Goal: Transaction & Acquisition: Purchase product/service

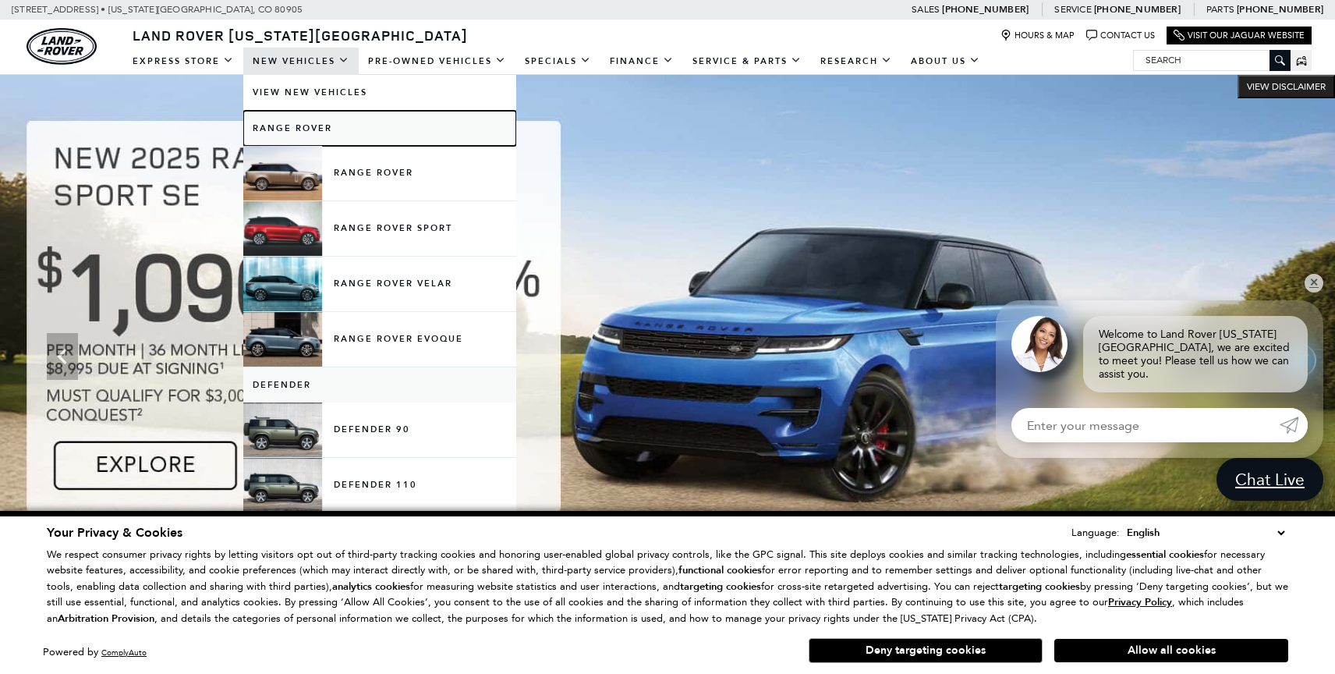
click at [306, 129] on link "Range Rover" at bounding box center [379, 128] width 273 height 35
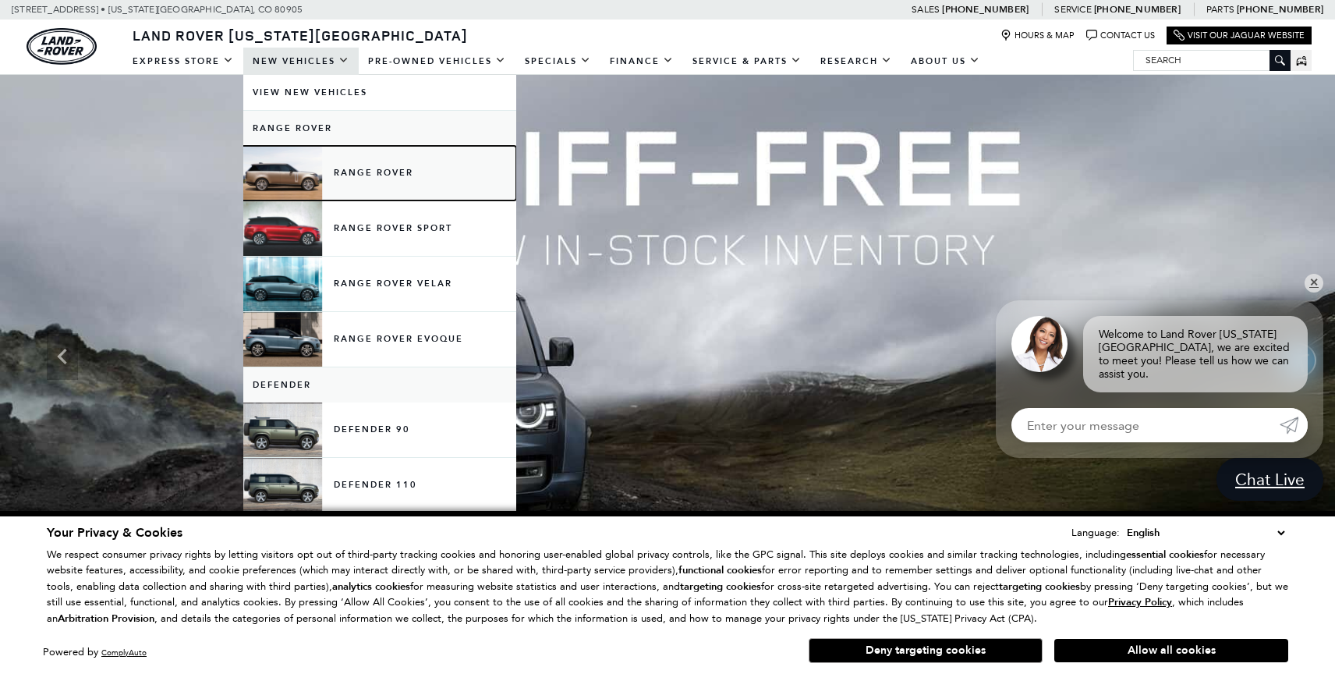
click at [356, 168] on link "Range Rover" at bounding box center [379, 173] width 273 height 55
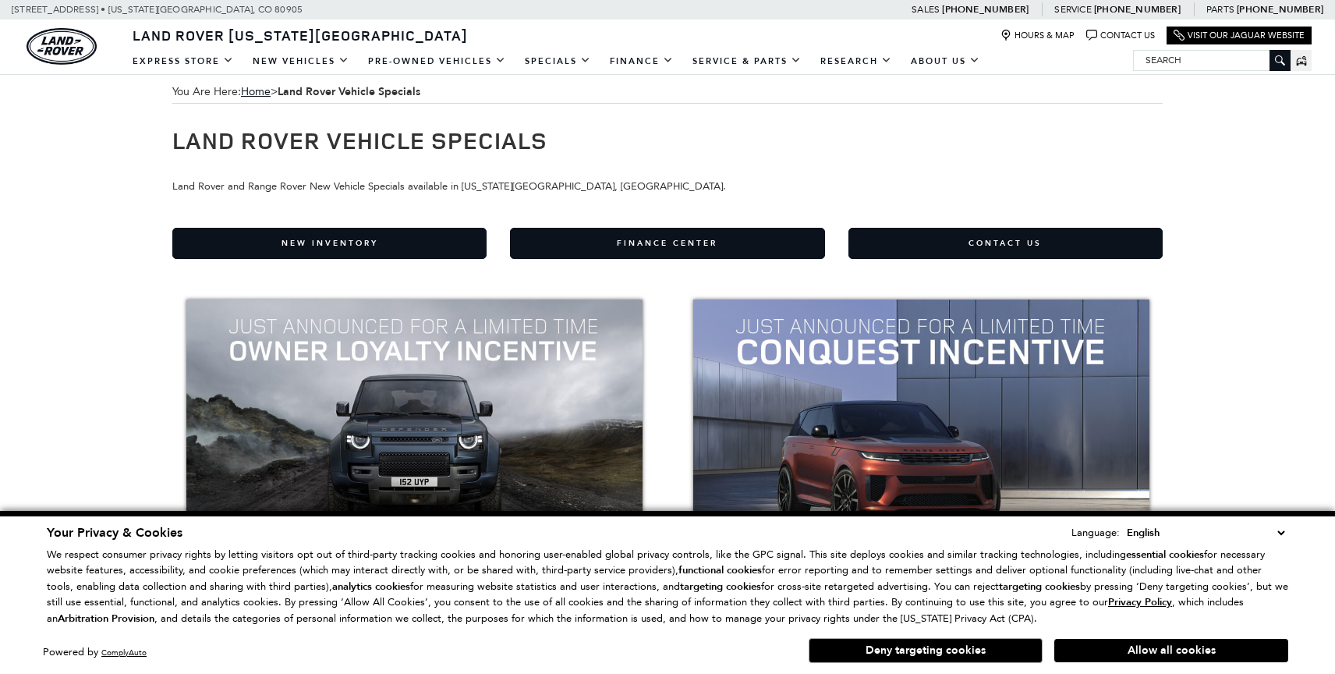
scroll to position [37, 0]
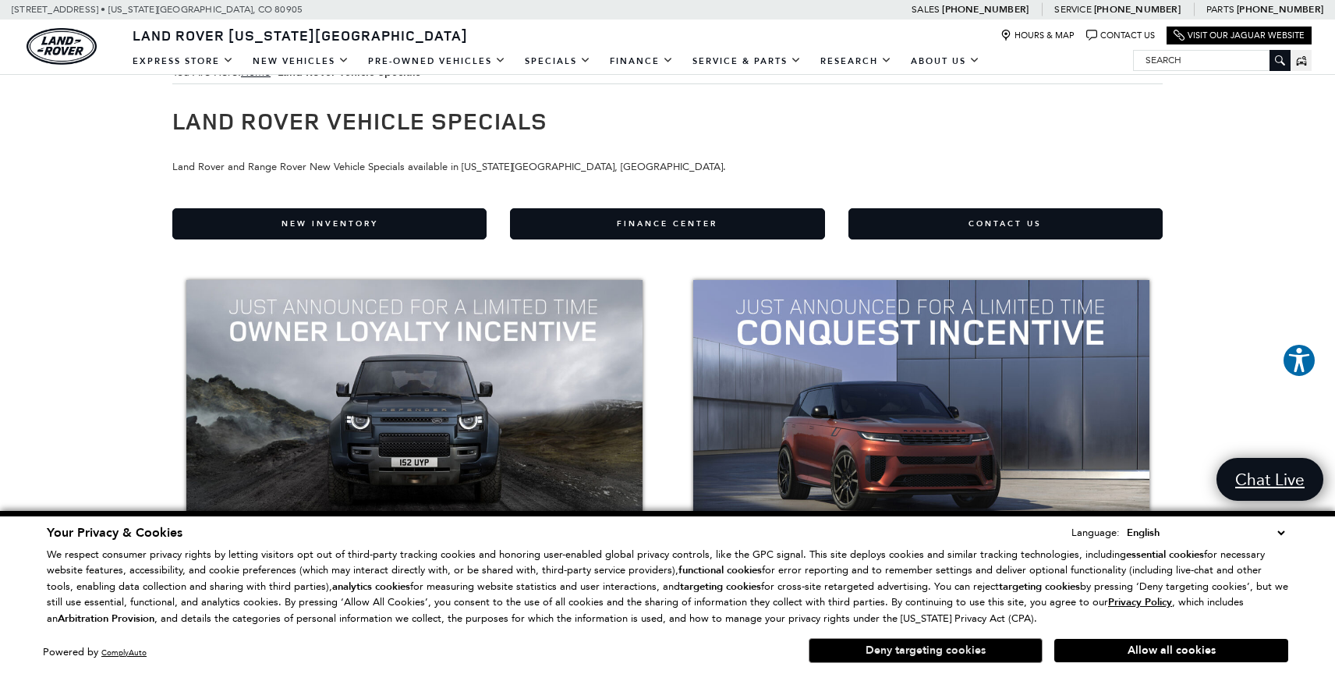
click at [932, 646] on button "Deny targeting cookies" at bounding box center [926, 650] width 234 height 25
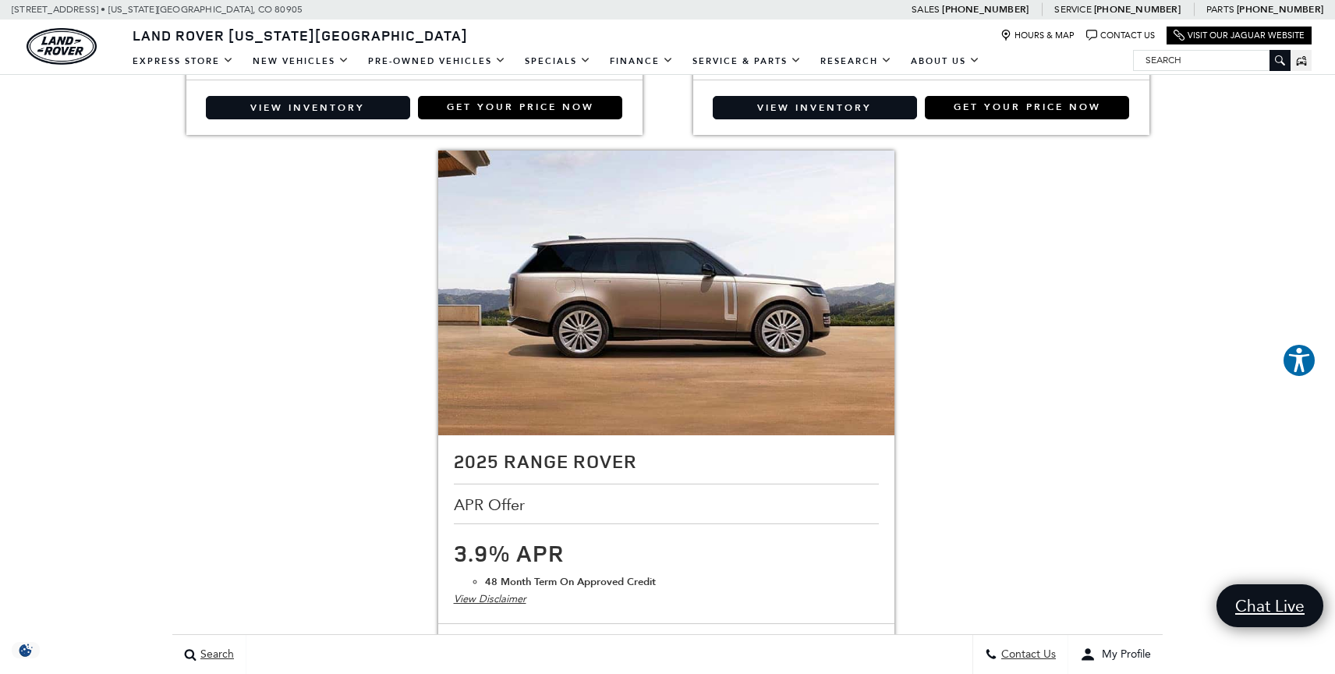
scroll to position [2886, 0]
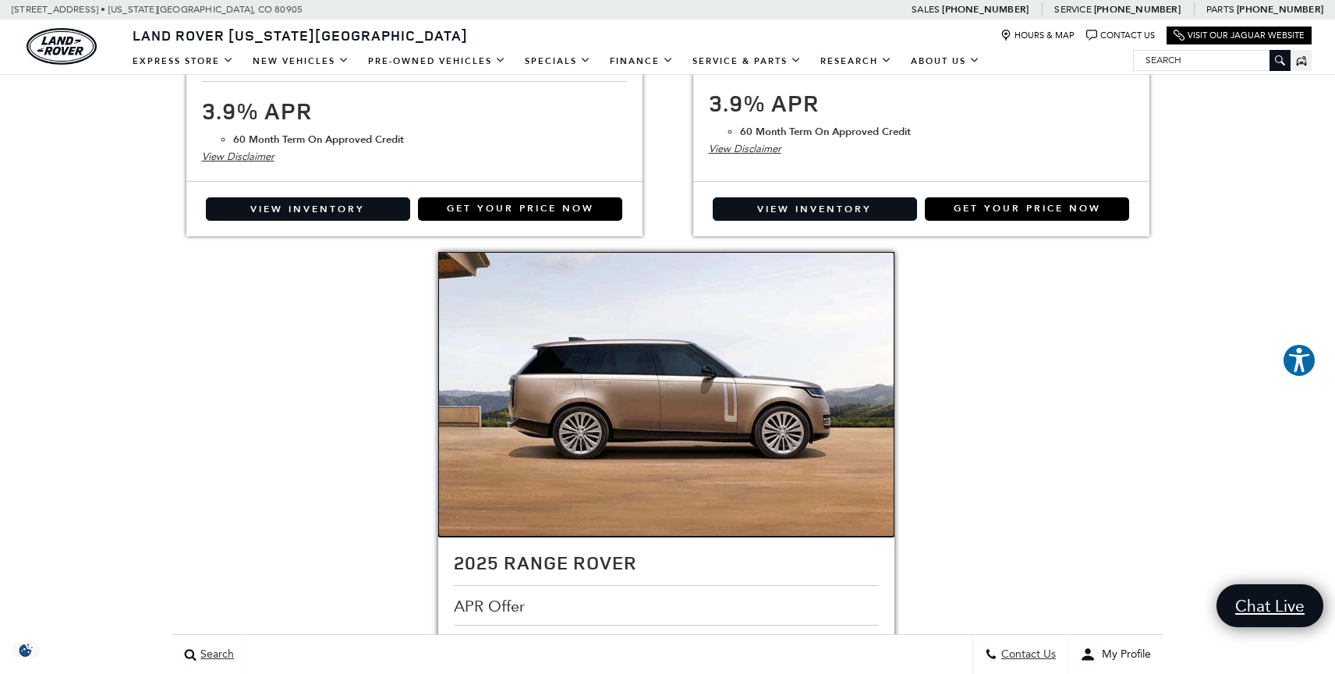
click at [859, 473] on img at bounding box center [666, 394] width 456 height 285
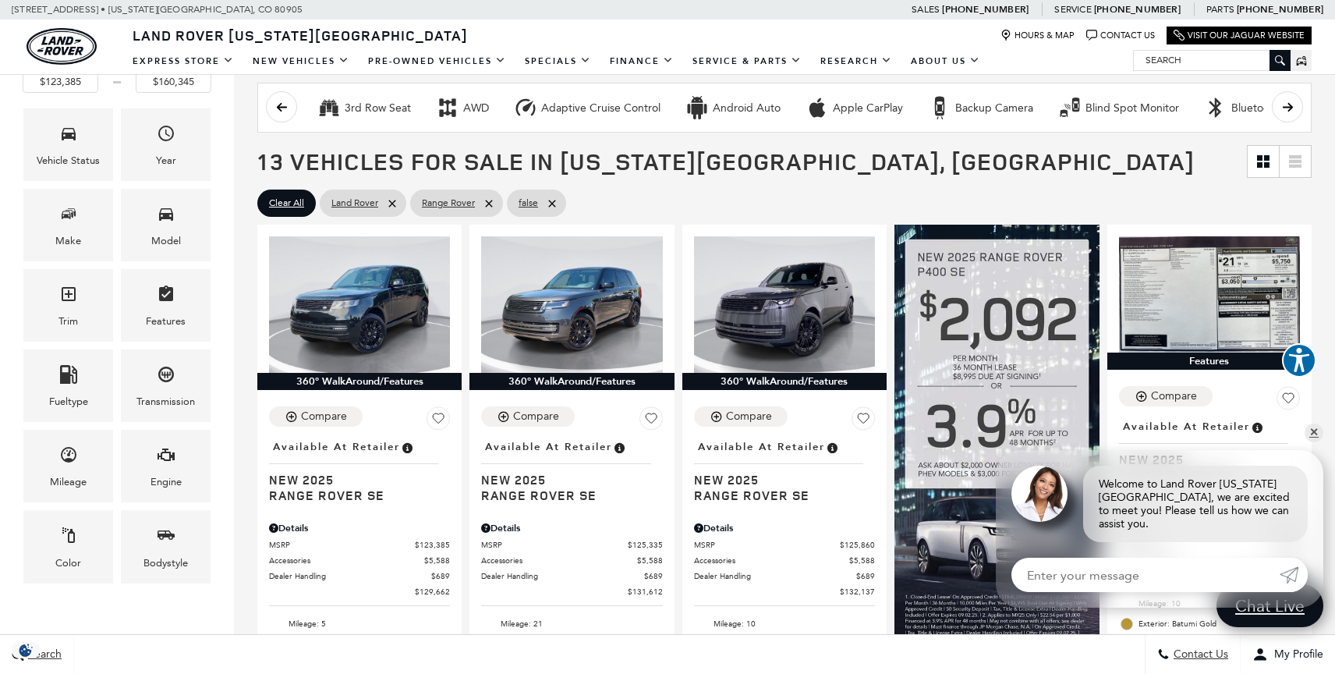
scroll to position [257, 0]
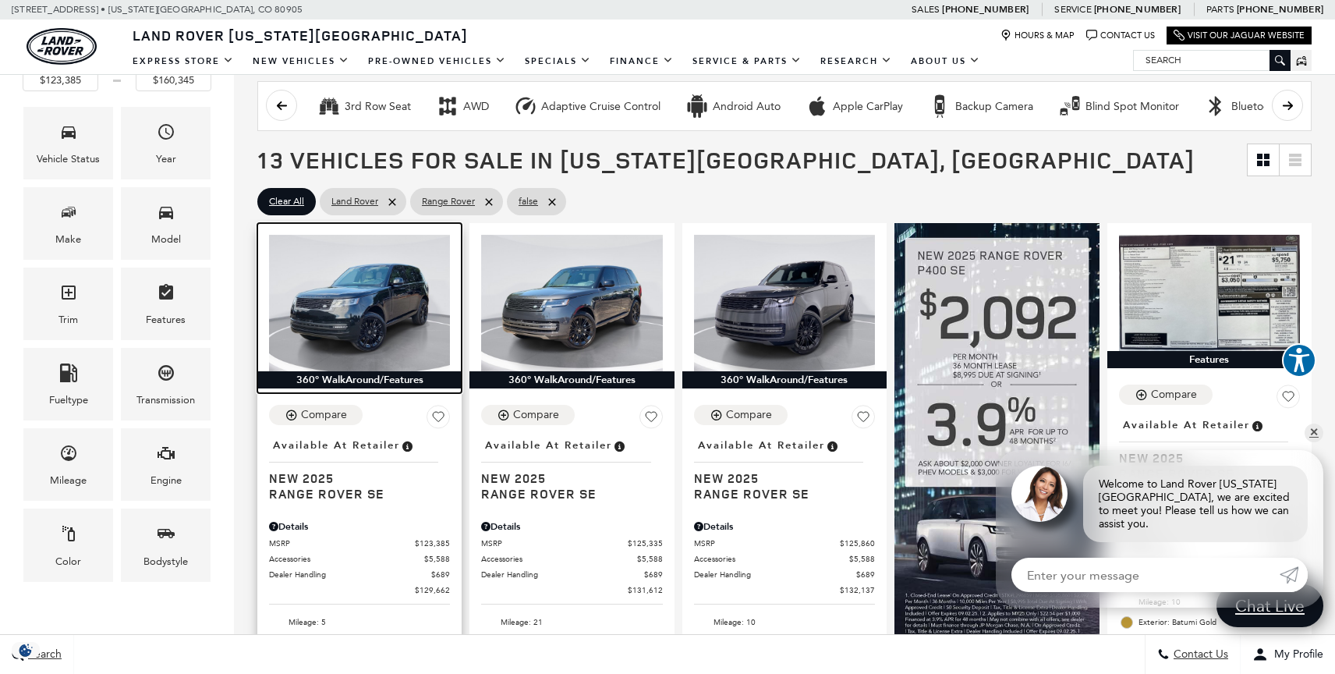
click at [371, 305] on img at bounding box center [359, 303] width 181 height 136
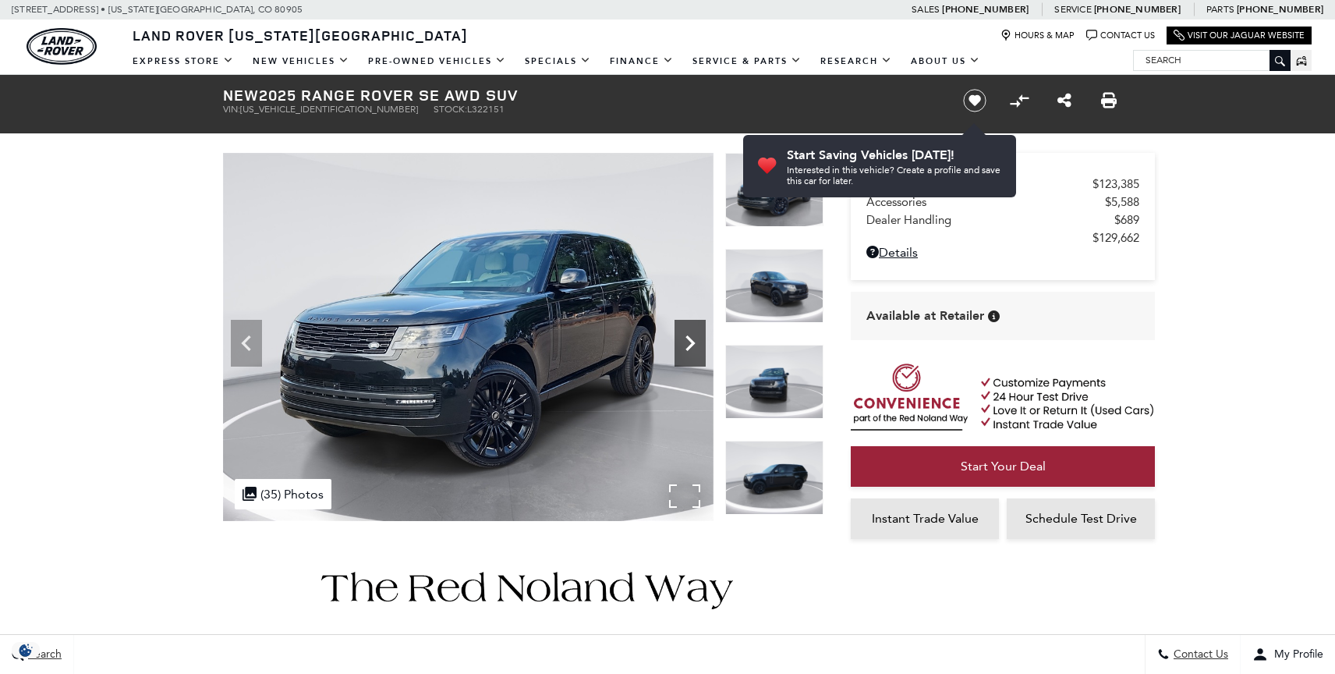
click at [698, 343] on icon "Next" at bounding box center [689, 342] width 31 height 31
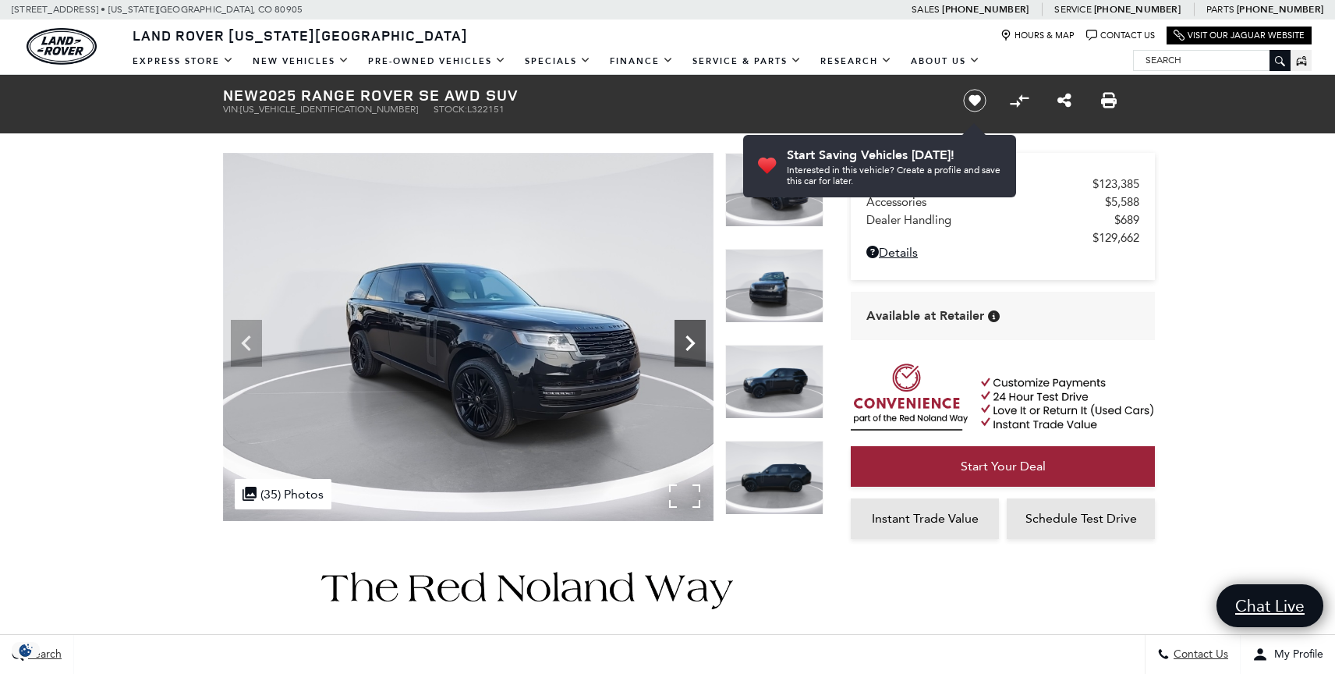
click at [698, 342] on icon "Next" at bounding box center [689, 342] width 31 height 31
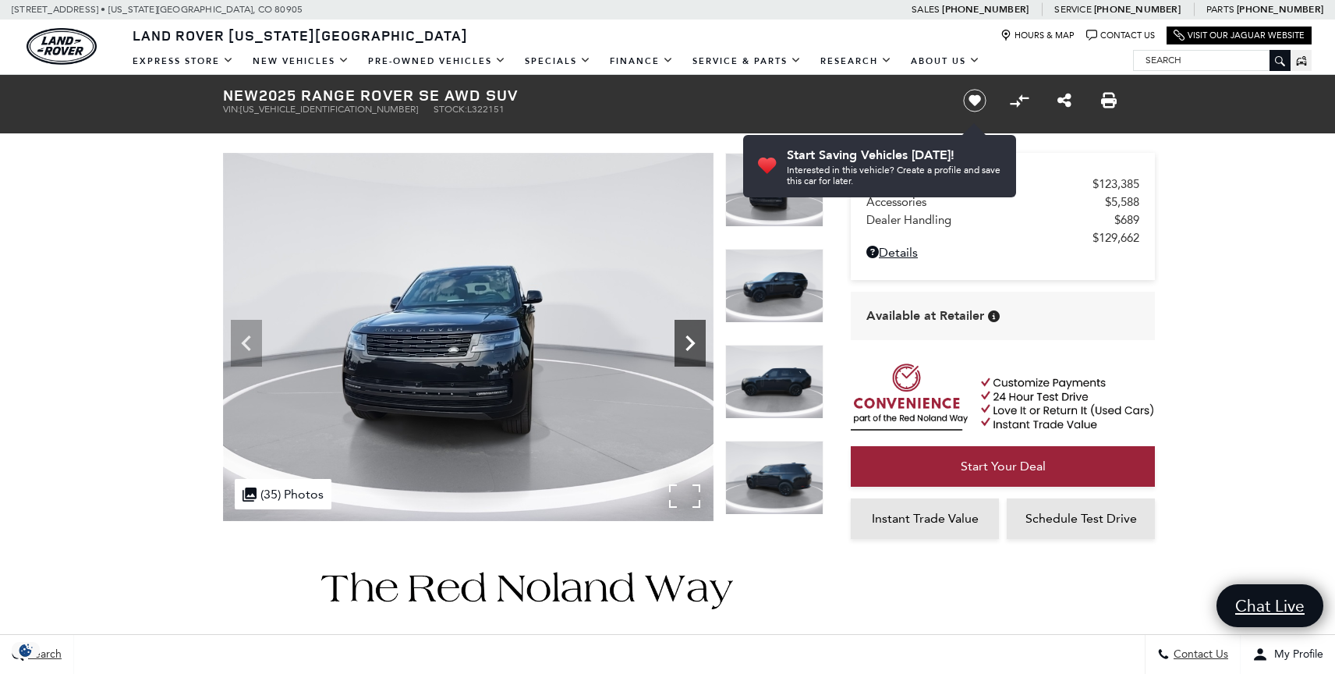
click at [698, 342] on icon "Next" at bounding box center [689, 342] width 31 height 31
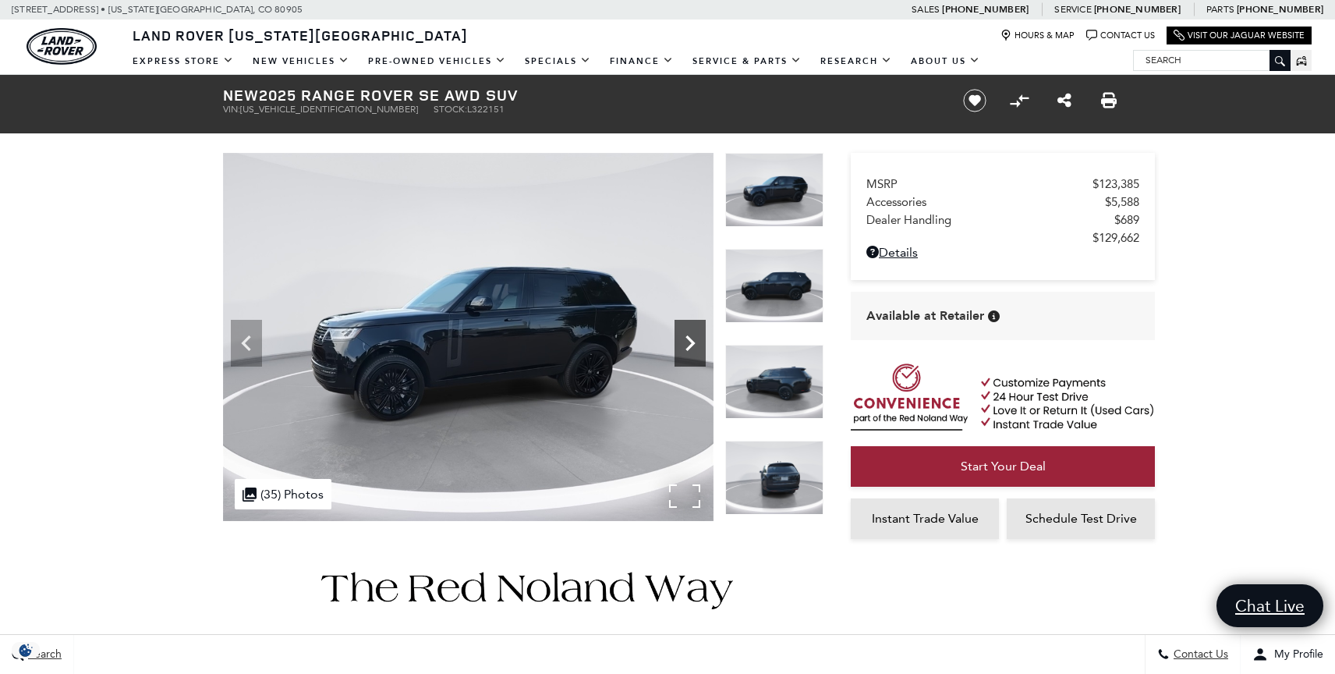
click at [698, 342] on icon "Next" at bounding box center [689, 342] width 31 height 31
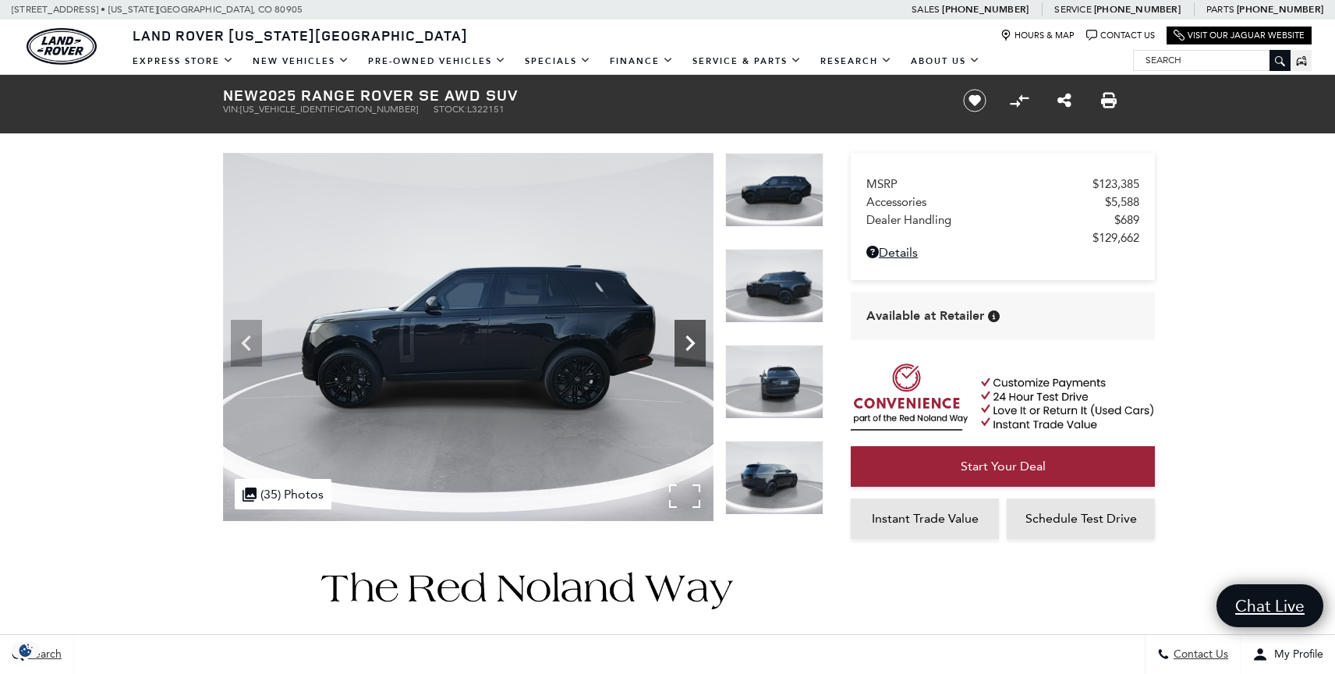
click at [698, 342] on icon "Next" at bounding box center [689, 342] width 31 height 31
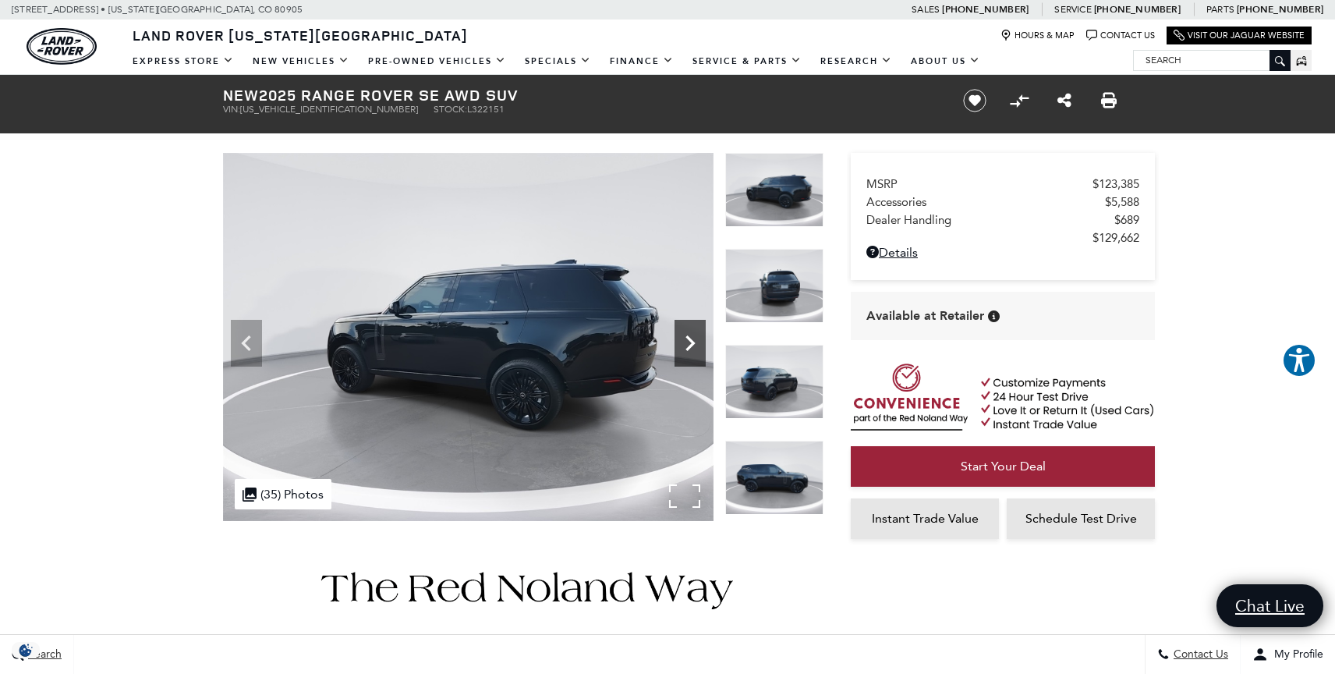
click at [698, 342] on icon "Next" at bounding box center [689, 342] width 31 height 31
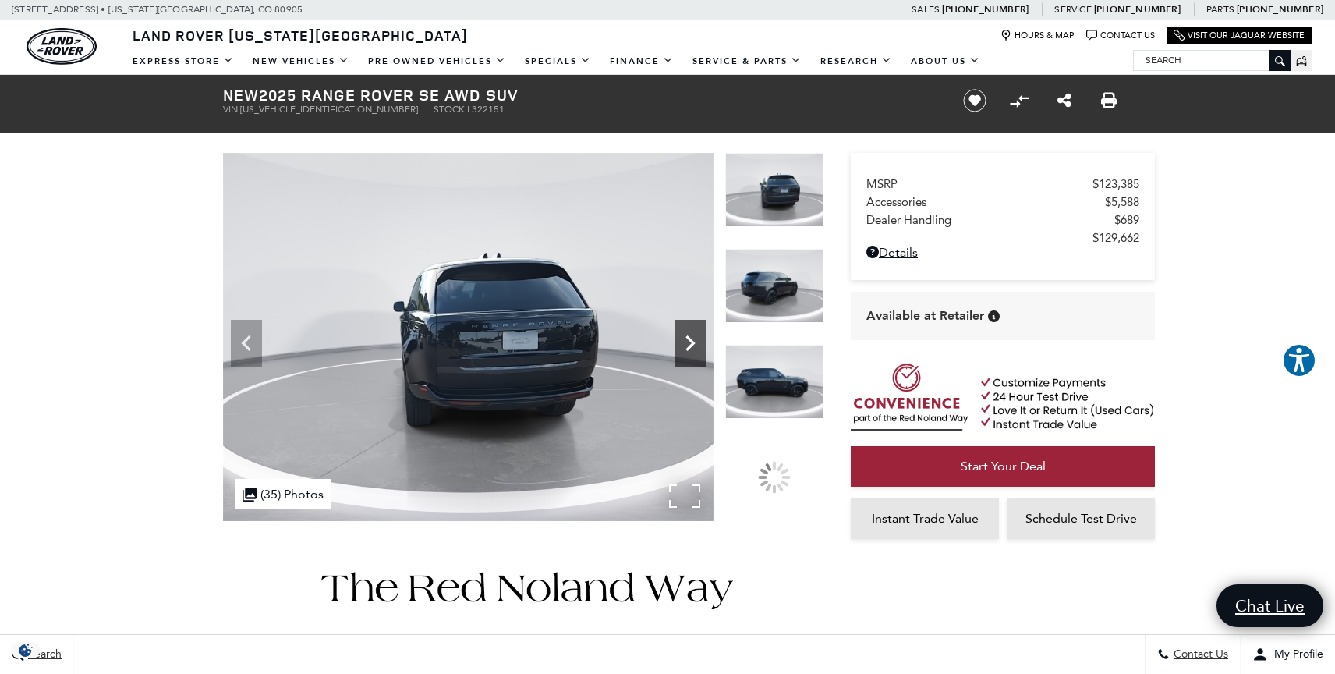
click at [698, 342] on icon "Next" at bounding box center [689, 342] width 31 height 31
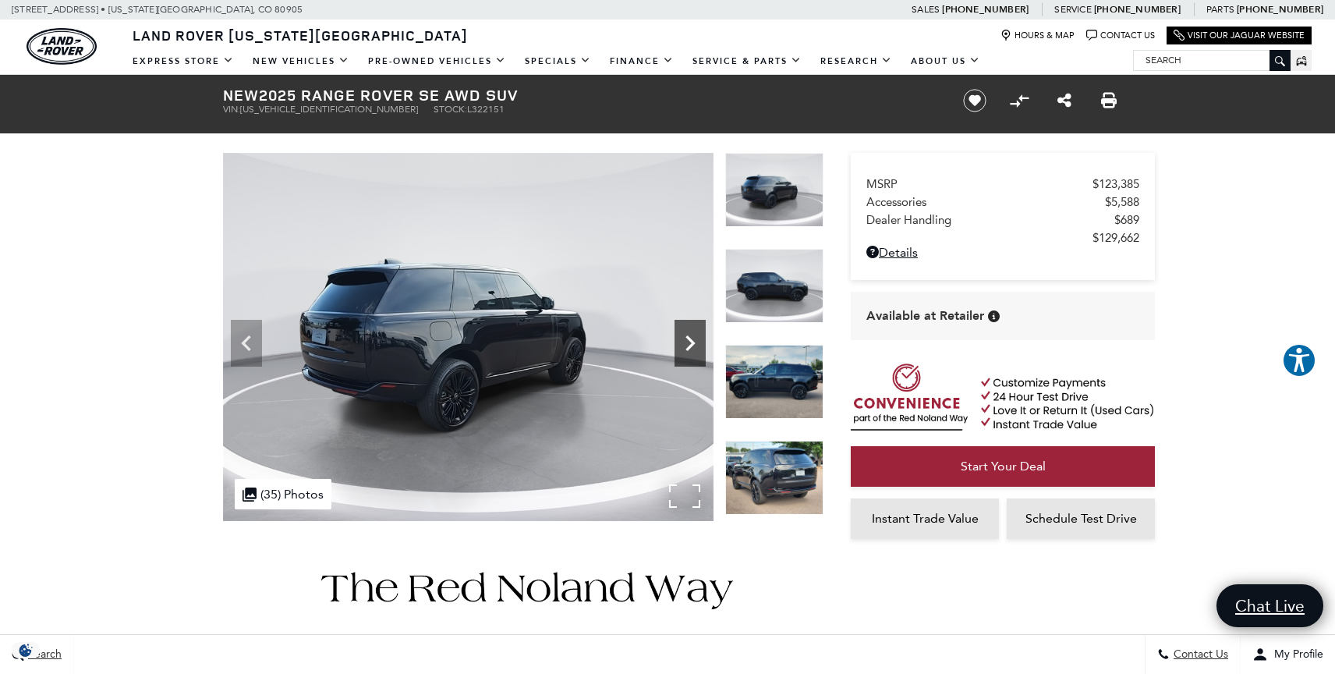
click at [698, 342] on icon "Next" at bounding box center [689, 342] width 31 height 31
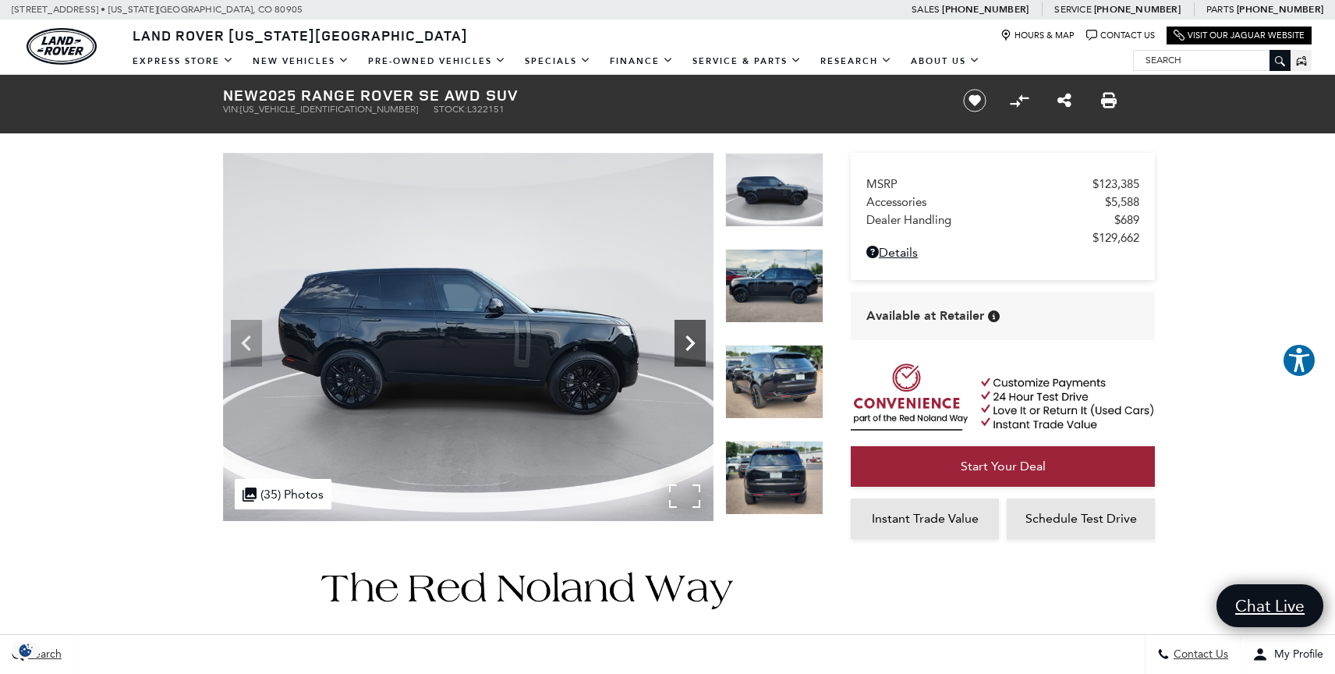
click at [698, 342] on icon "Next" at bounding box center [689, 342] width 31 height 31
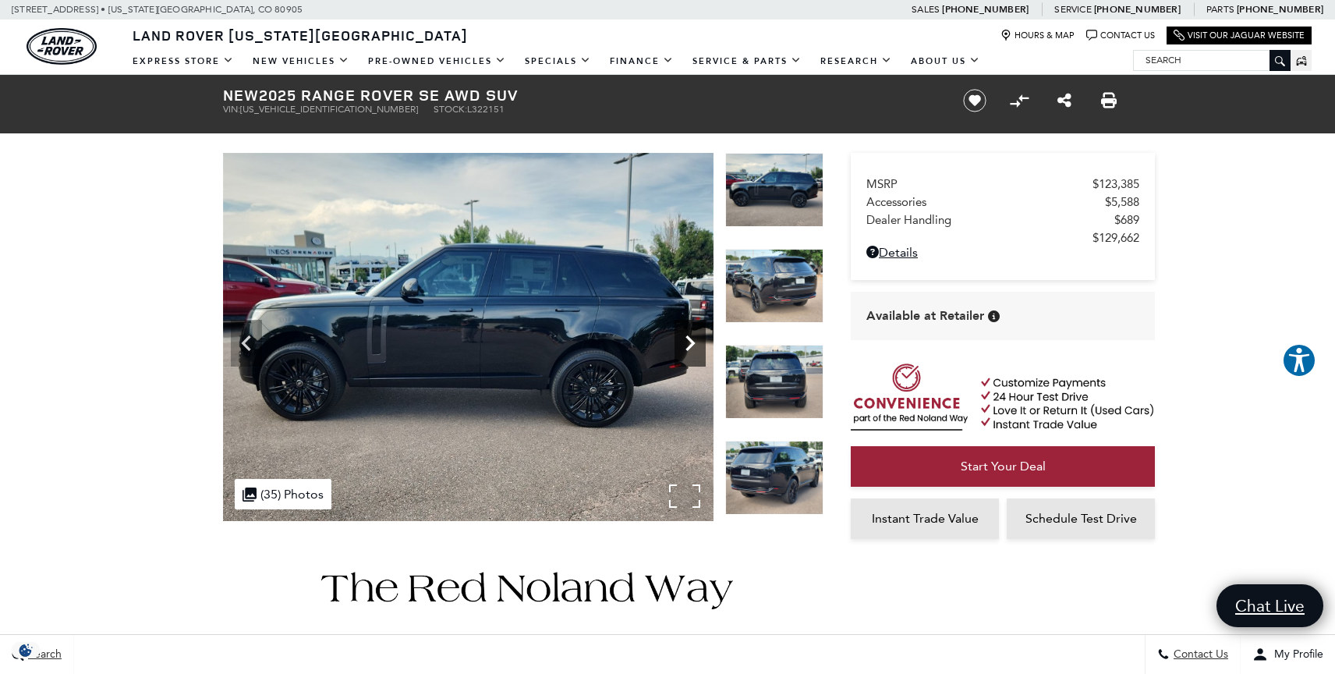
click at [698, 342] on icon "Next" at bounding box center [689, 342] width 31 height 31
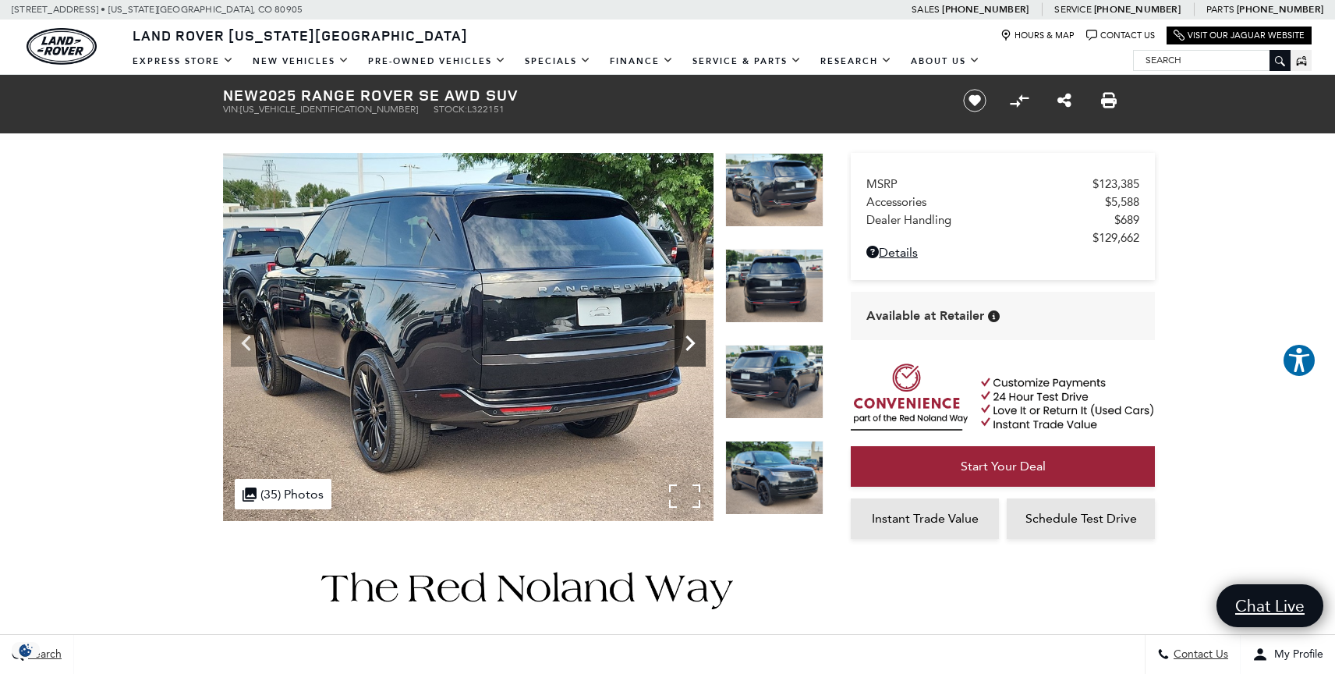
click at [698, 342] on icon "Next" at bounding box center [689, 342] width 31 height 31
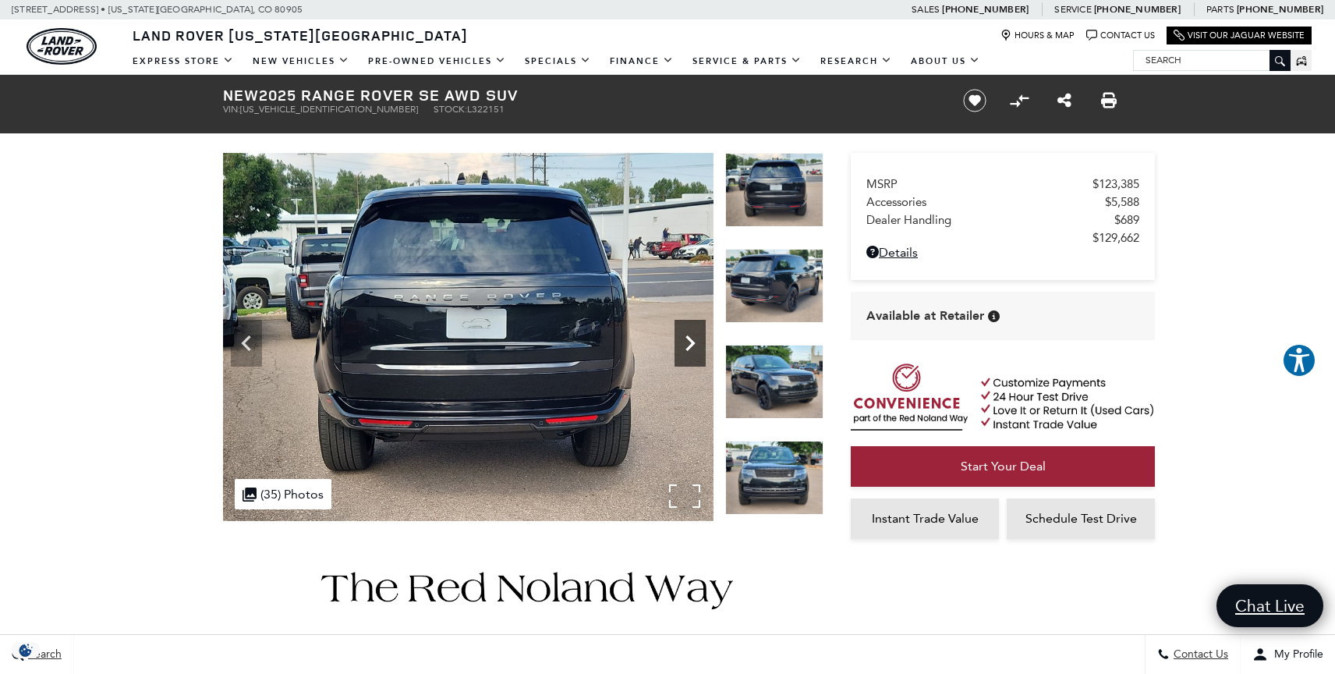
click at [698, 342] on icon "Next" at bounding box center [689, 342] width 31 height 31
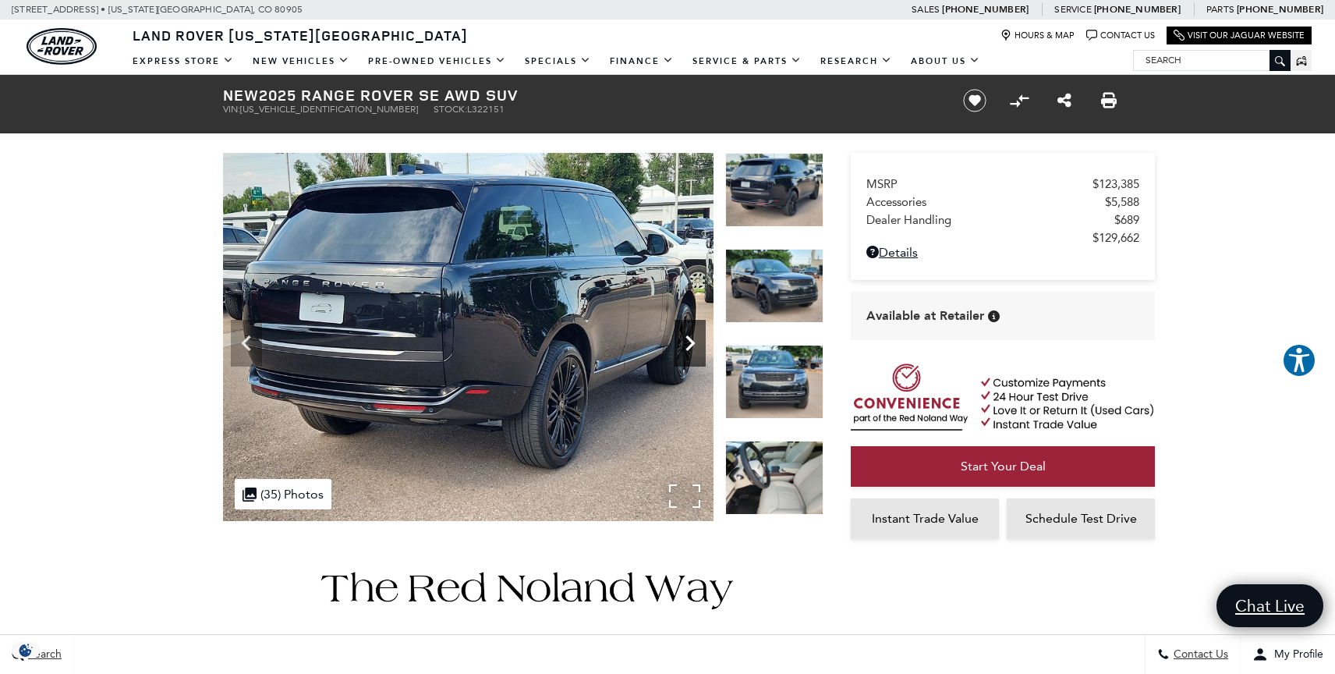
click at [698, 342] on icon "Next" at bounding box center [689, 342] width 31 height 31
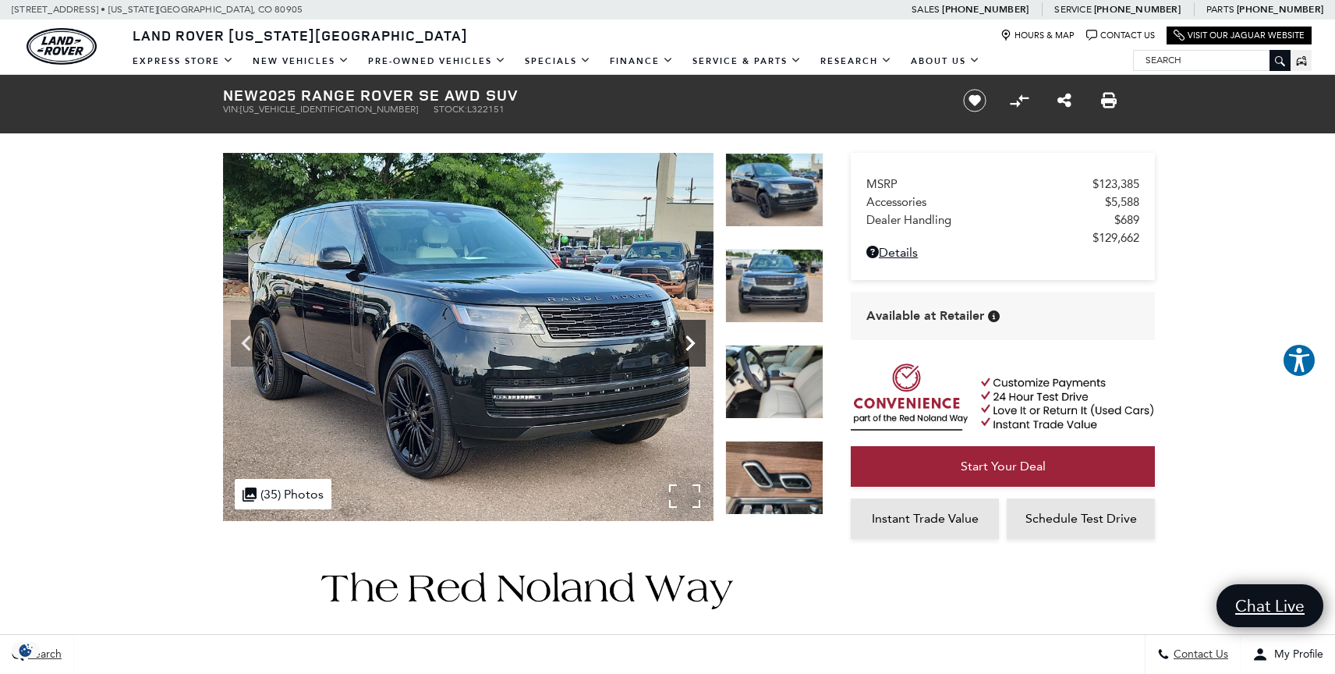
click at [698, 342] on icon "Next" at bounding box center [689, 342] width 31 height 31
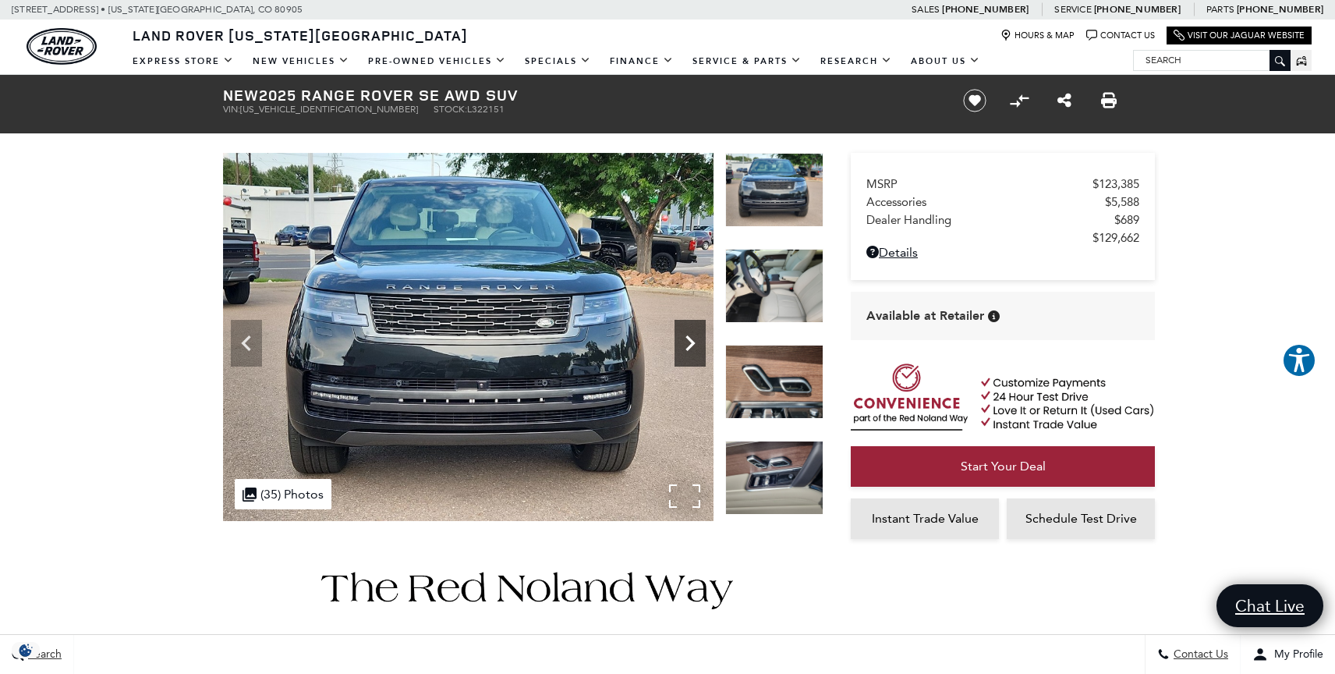
click at [698, 342] on icon "Next" at bounding box center [689, 342] width 31 height 31
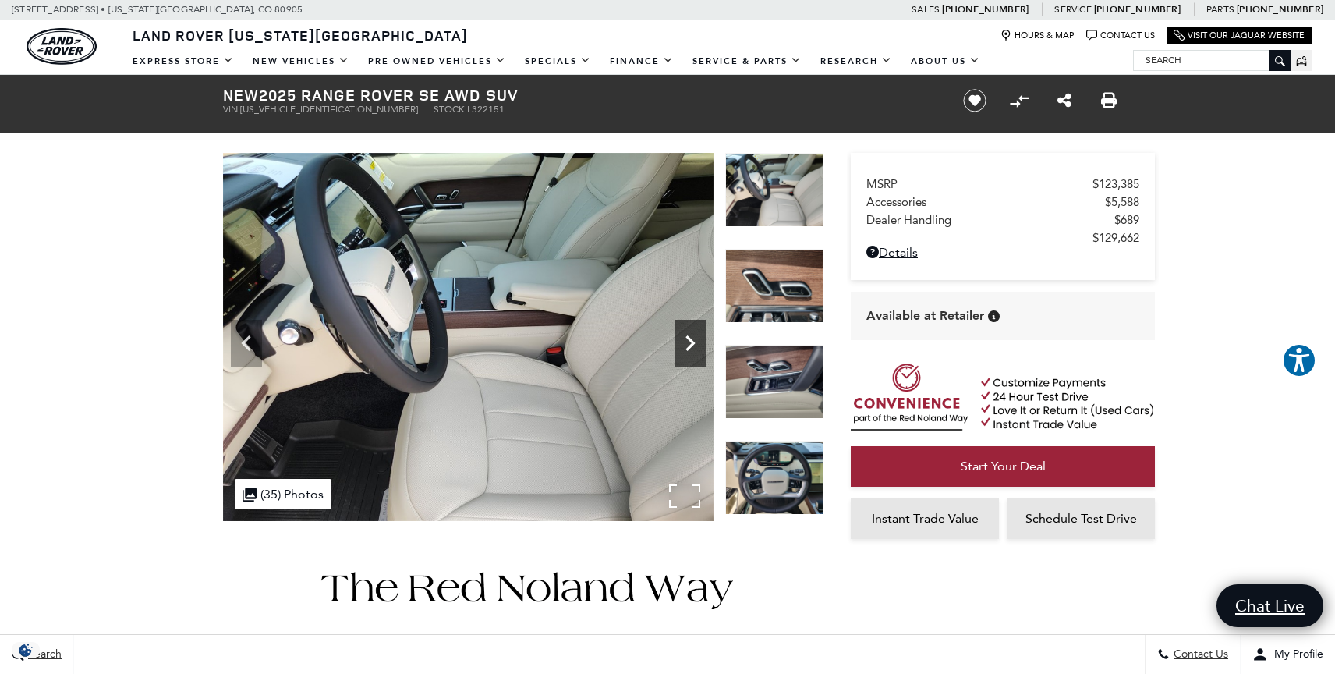
click at [698, 342] on icon "Next" at bounding box center [689, 342] width 31 height 31
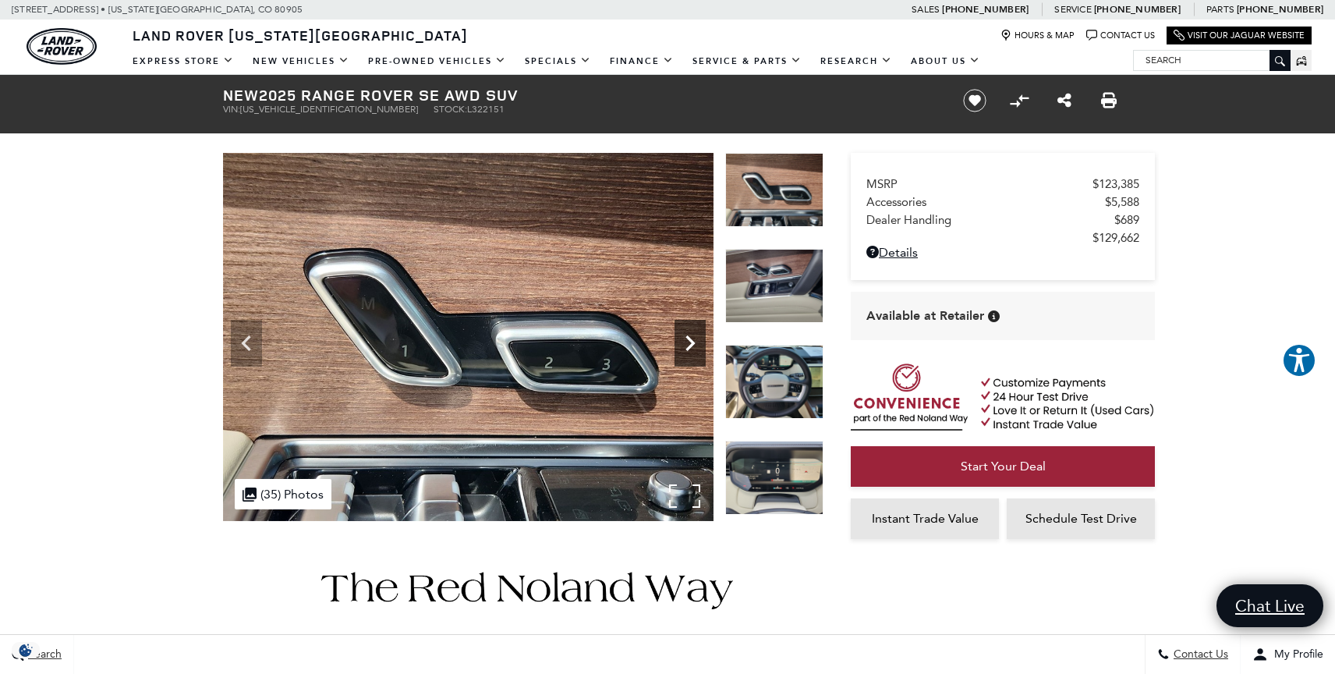
click at [698, 342] on icon "Next" at bounding box center [689, 342] width 31 height 31
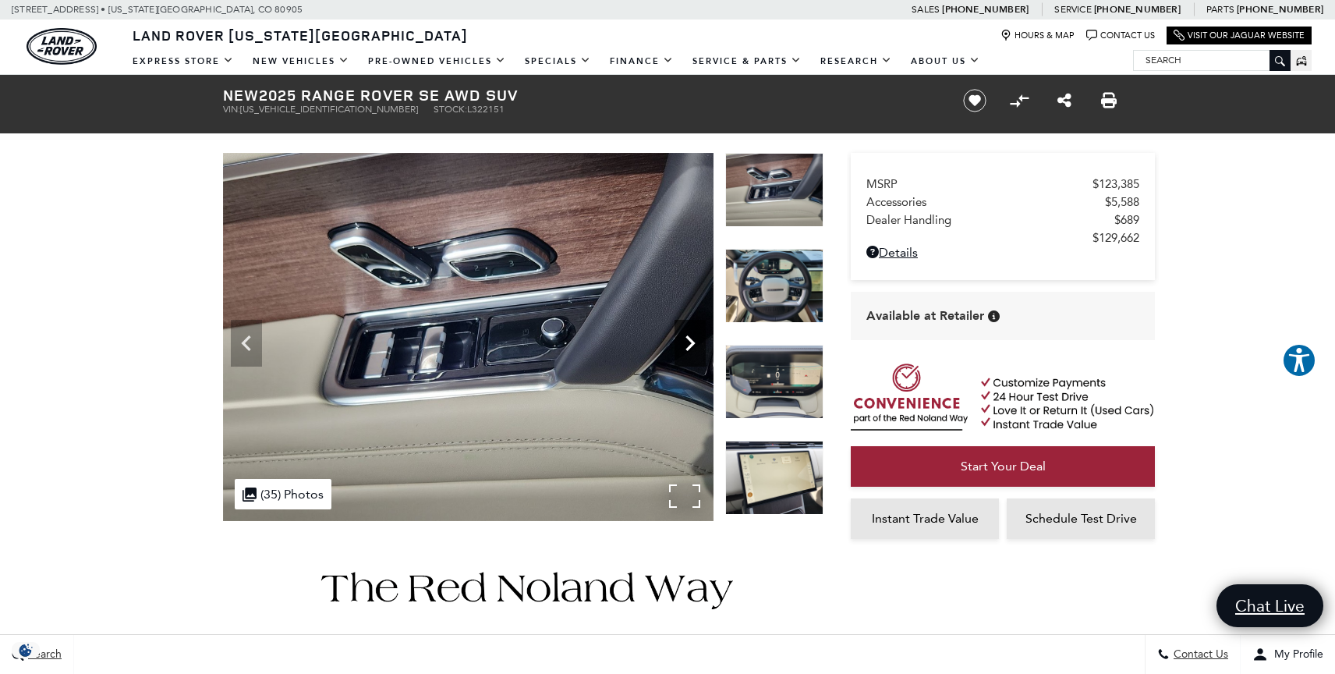
click at [698, 342] on icon "Next" at bounding box center [689, 342] width 31 height 31
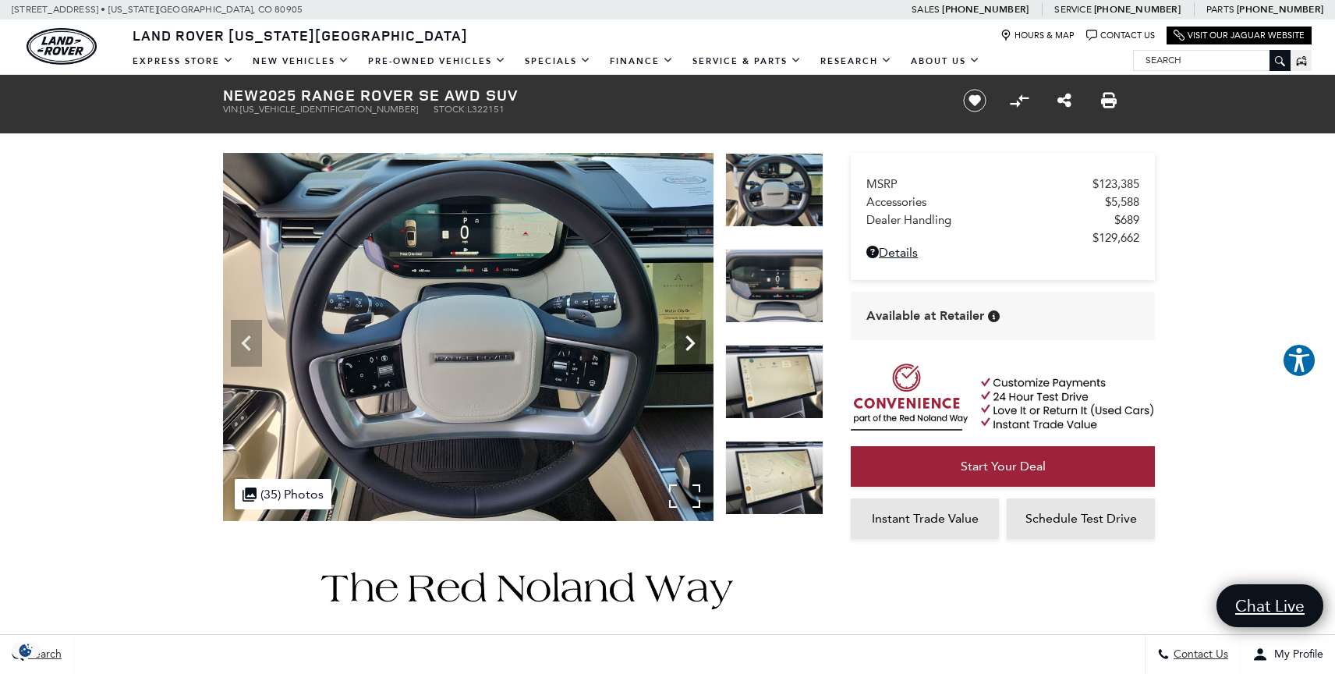
click at [698, 342] on icon "Next" at bounding box center [689, 342] width 31 height 31
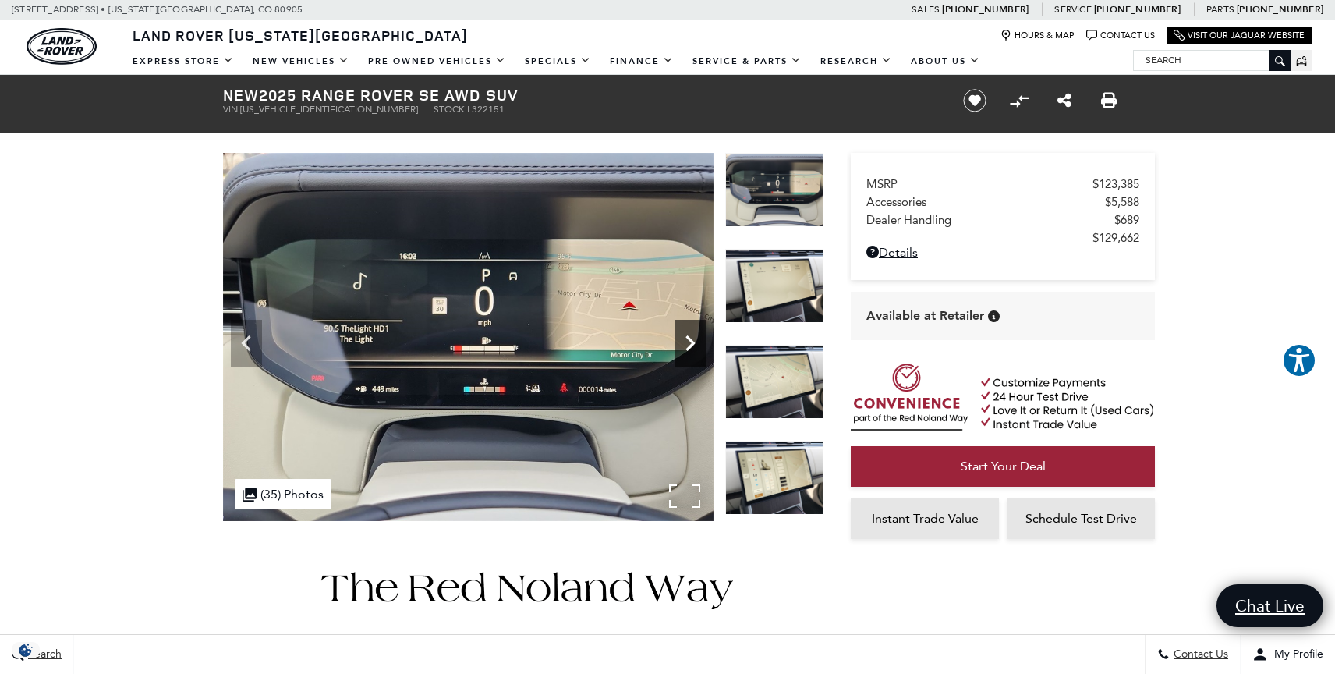
click at [698, 342] on icon "Next" at bounding box center [689, 342] width 31 height 31
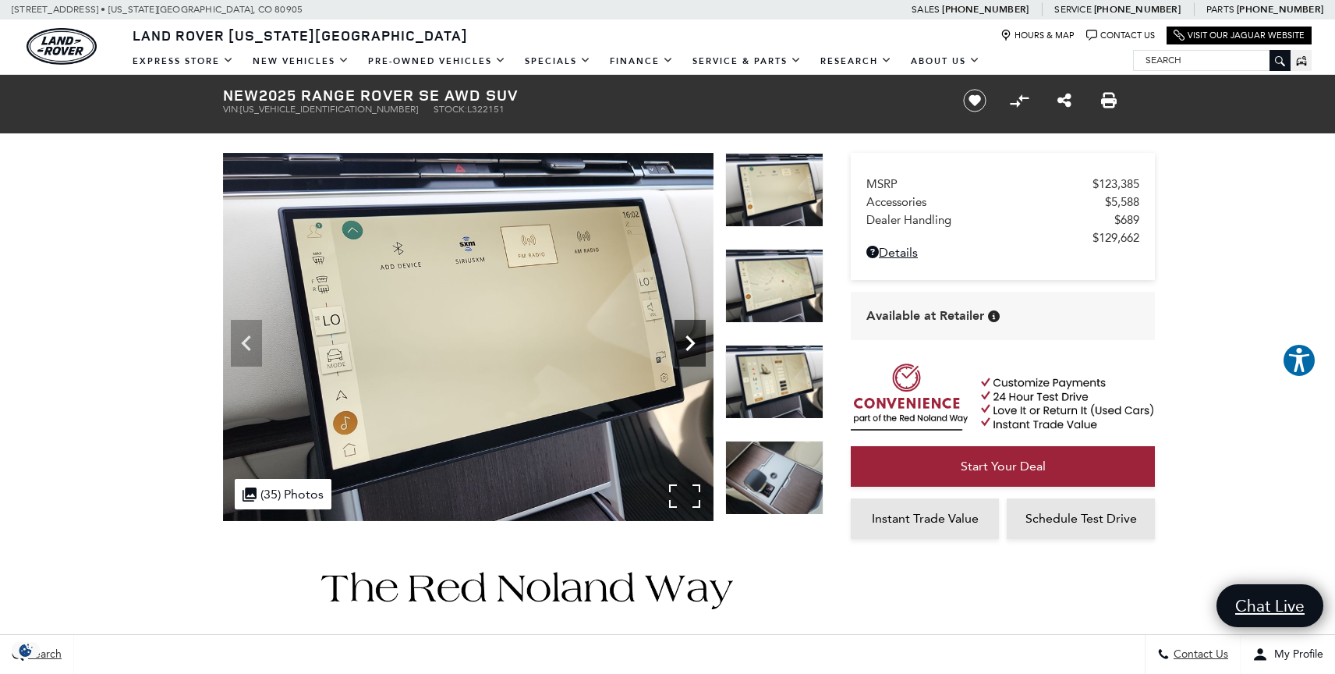
click at [698, 342] on icon "Next" at bounding box center [689, 342] width 31 height 31
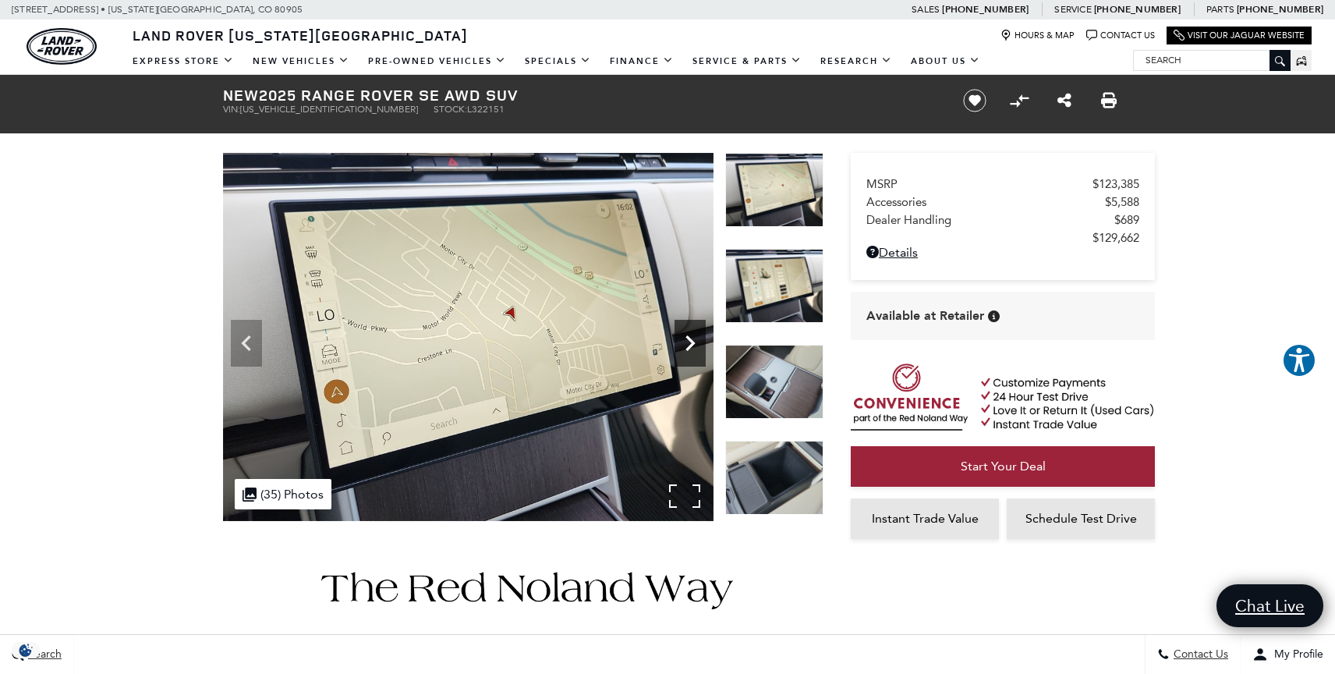
click at [698, 342] on icon "Next" at bounding box center [689, 342] width 31 height 31
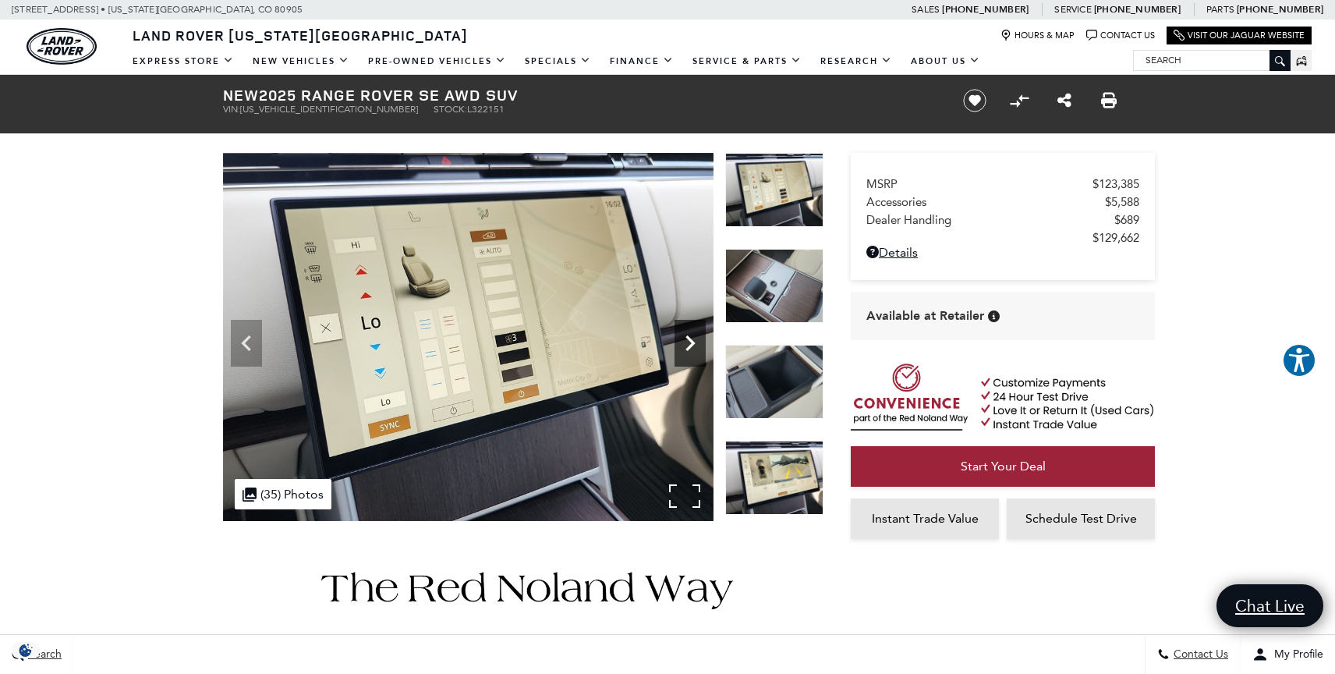
click at [698, 342] on icon "Next" at bounding box center [689, 342] width 31 height 31
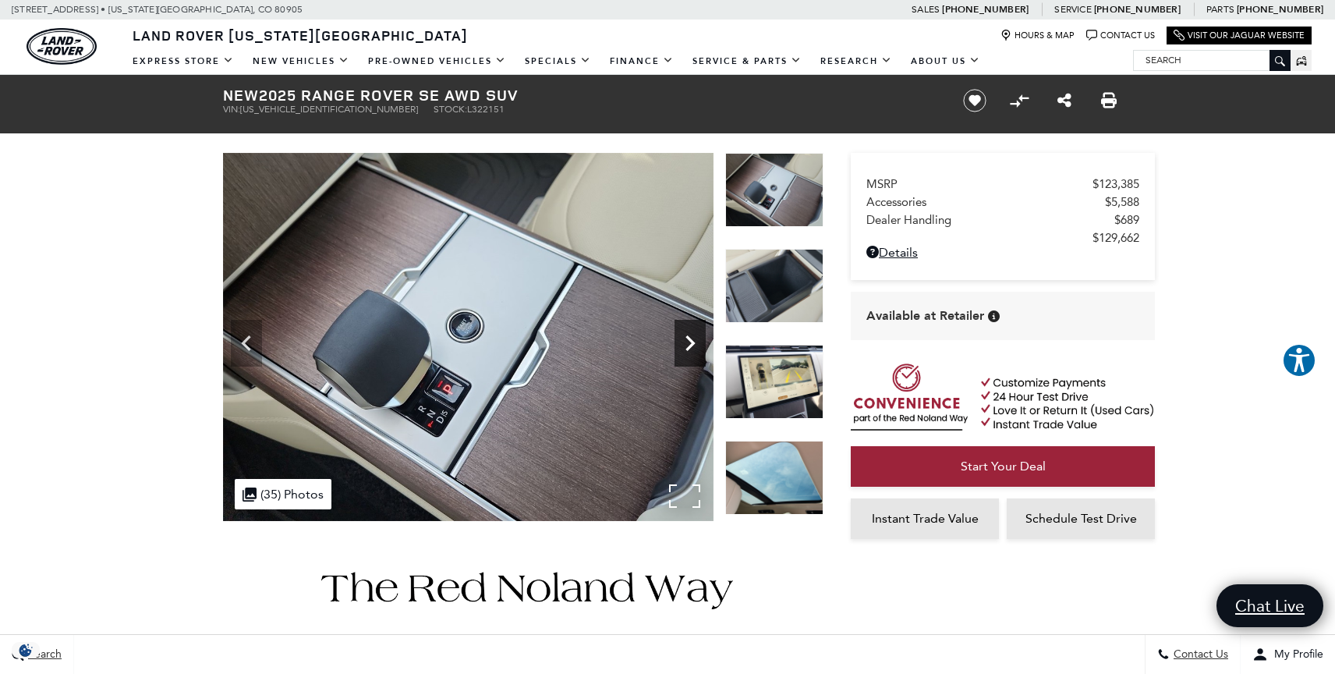
click at [698, 342] on icon "Next" at bounding box center [689, 342] width 31 height 31
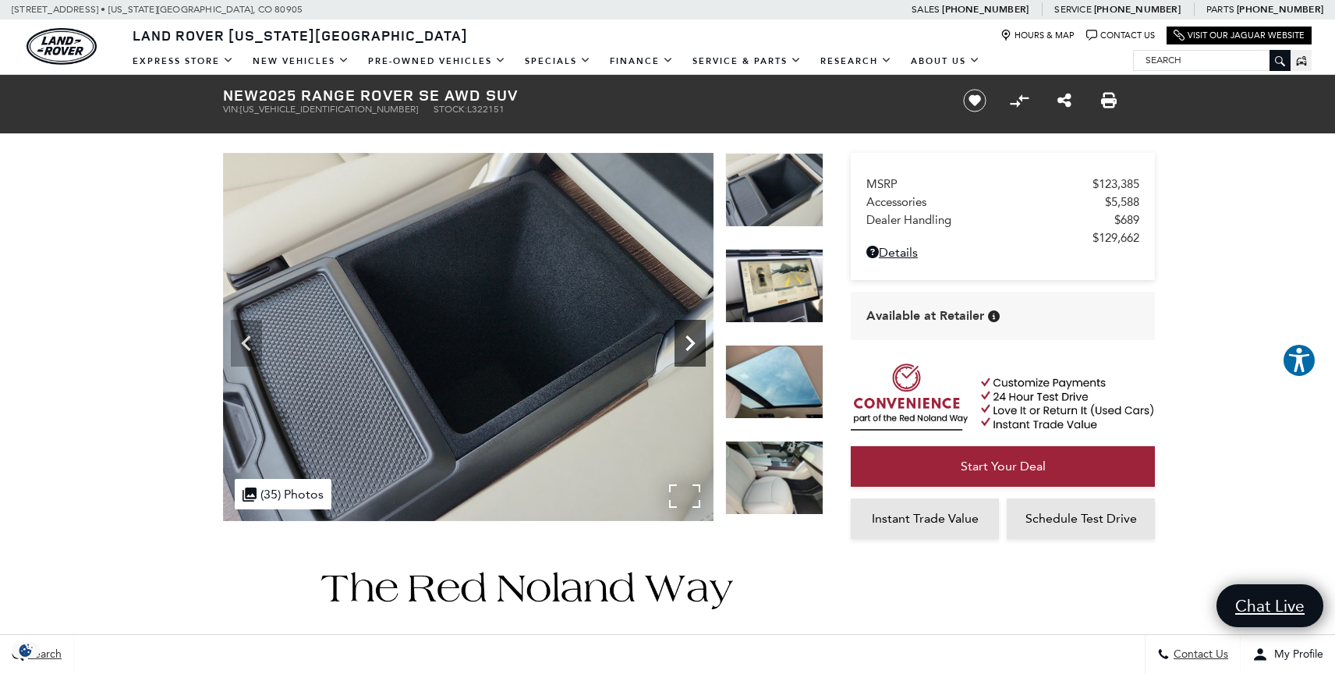
click at [698, 342] on icon "Next" at bounding box center [689, 342] width 31 height 31
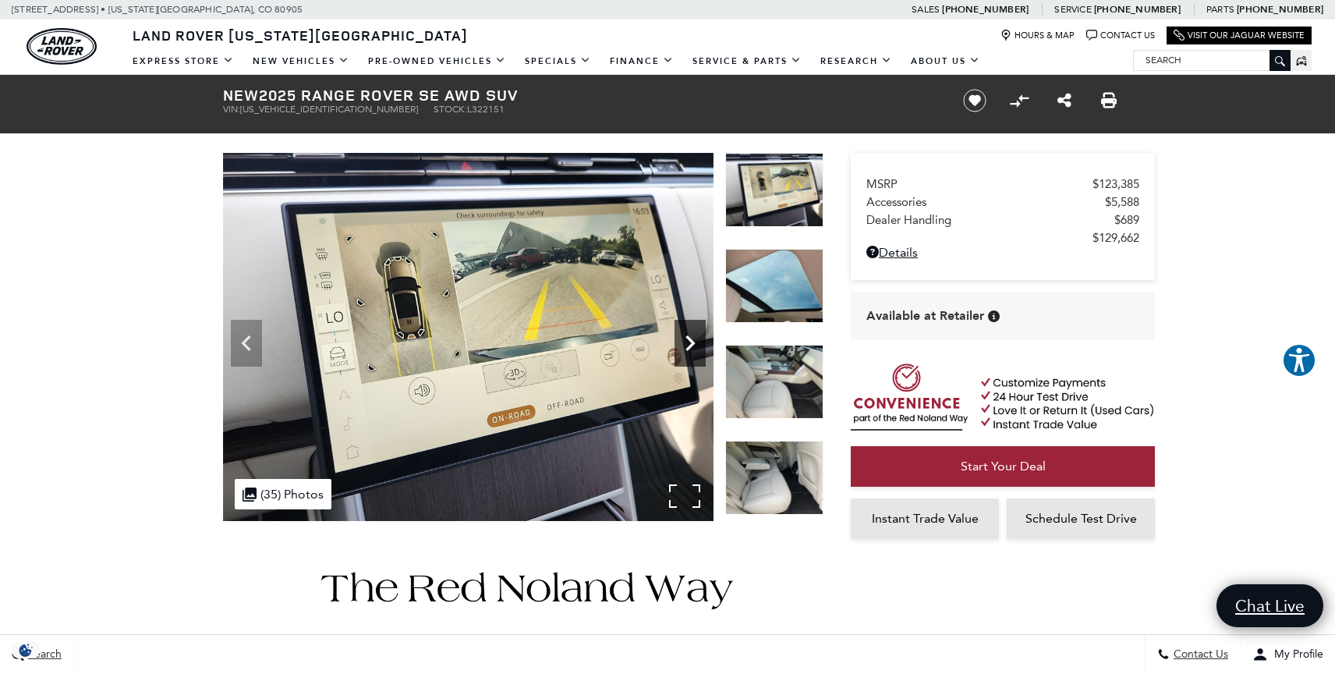
click at [698, 342] on icon "Next" at bounding box center [689, 342] width 31 height 31
